Goal: Task Accomplishment & Management: Complete application form

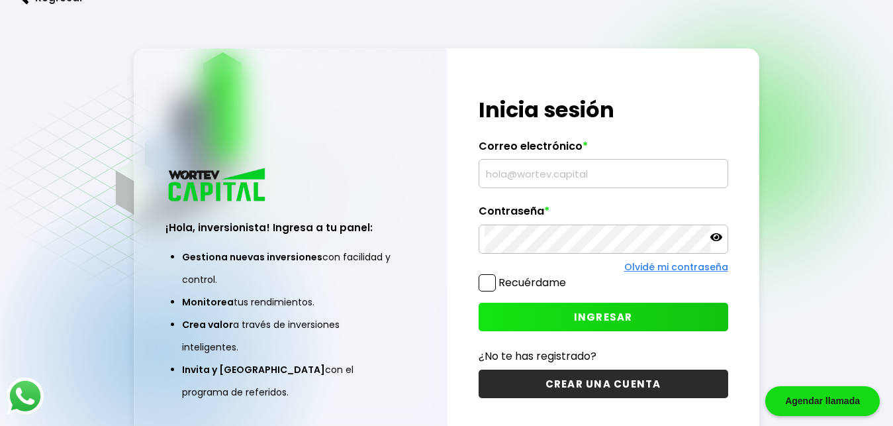
click at [531, 179] on input "text" at bounding box center [604, 174] width 238 height 28
drag, startPoint x: 531, startPoint y: 180, endPoint x: 529, endPoint y: 173, distance: 7.6
click at [529, 173] on input "text" at bounding box center [604, 174] width 238 height 28
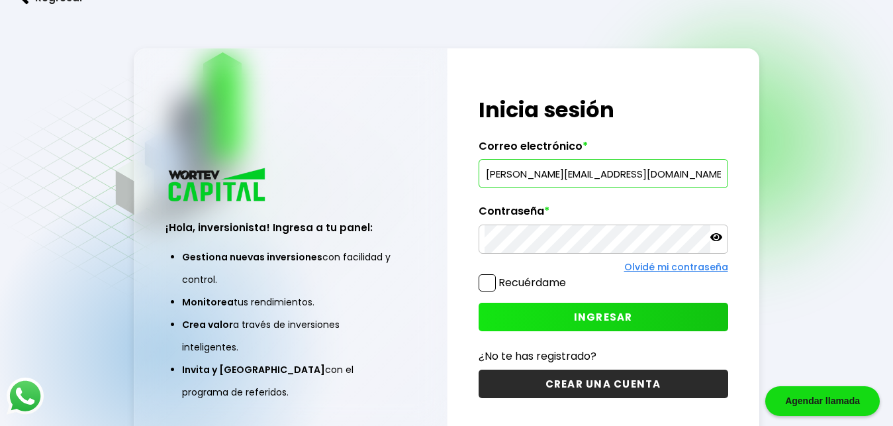
type input "[PERSON_NAME][EMAIL_ADDRESS][DOMAIN_NAME]"
click at [719, 240] on icon at bounding box center [717, 237] width 12 height 8
click at [494, 285] on span at bounding box center [487, 282] width 17 height 17
click at [569, 276] on input "Recuérdame" at bounding box center [569, 276] width 0 height 0
click at [593, 317] on span "INGRESAR" at bounding box center [603, 317] width 59 height 14
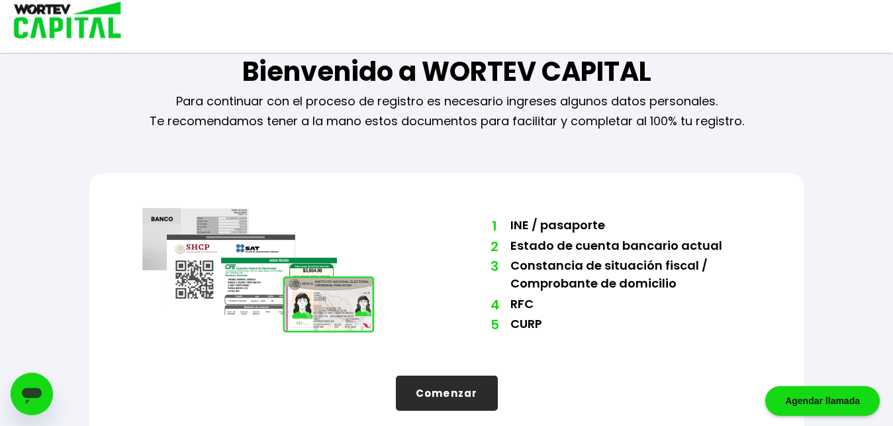
scroll to position [44, 0]
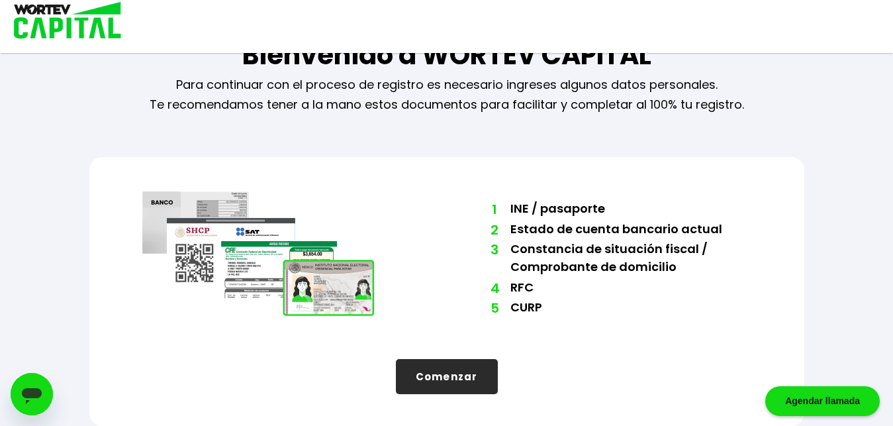
click at [465, 386] on button "Comenzar" at bounding box center [447, 376] width 102 height 35
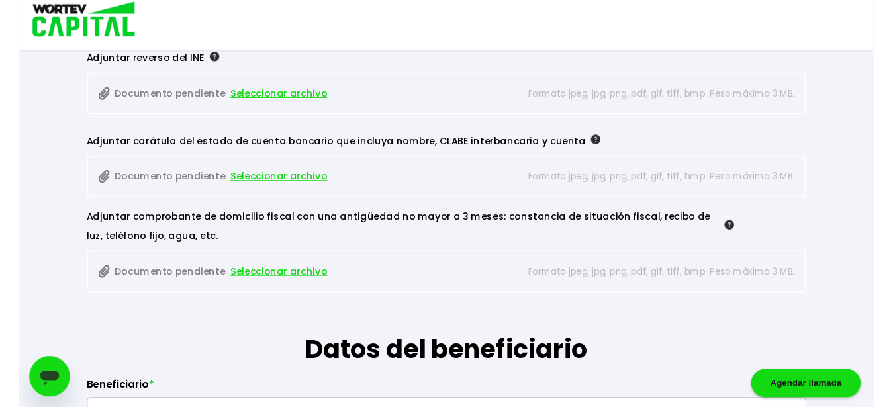
scroll to position [1272, 0]
